Goal: Task Accomplishment & Management: Complete application form

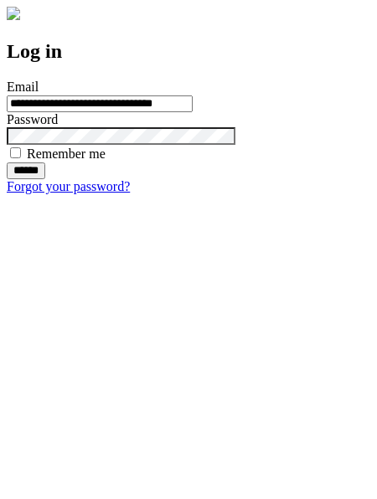
type input "**********"
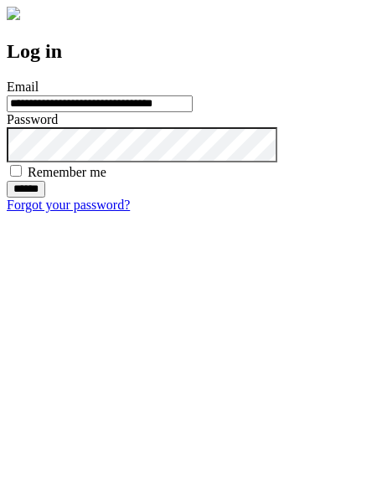
click at [45, 198] on input "******" at bounding box center [26, 189] width 39 height 17
